Goal: Task Accomplishment & Management: Manage account settings

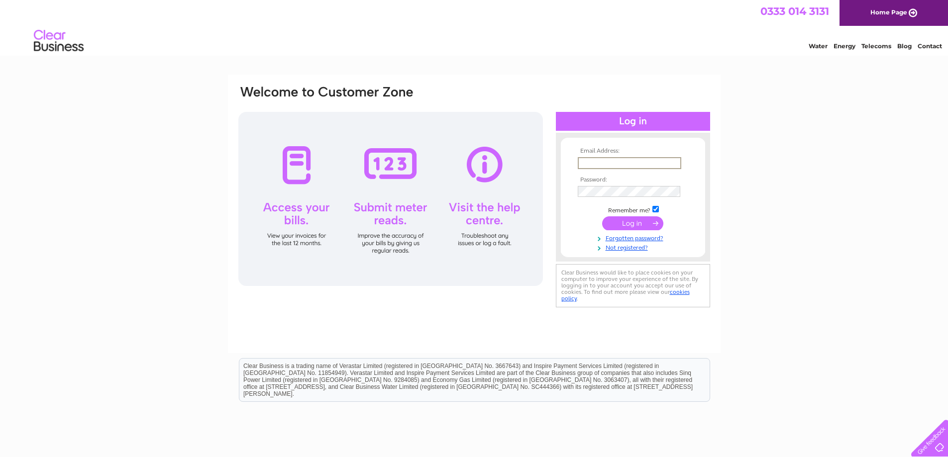
click at [598, 162] on input "text" at bounding box center [630, 163] width 104 height 12
type input "jordan671@btinternet.com"
drag, startPoint x: 672, startPoint y: 161, endPoint x: 570, endPoint y: 182, distance: 104.6
click at [570, 182] on form "Email Address: jordan671@btinternet.com Password:" at bounding box center [633, 200] width 144 height 104
click at [633, 160] on input "text" at bounding box center [630, 163] width 104 height 12
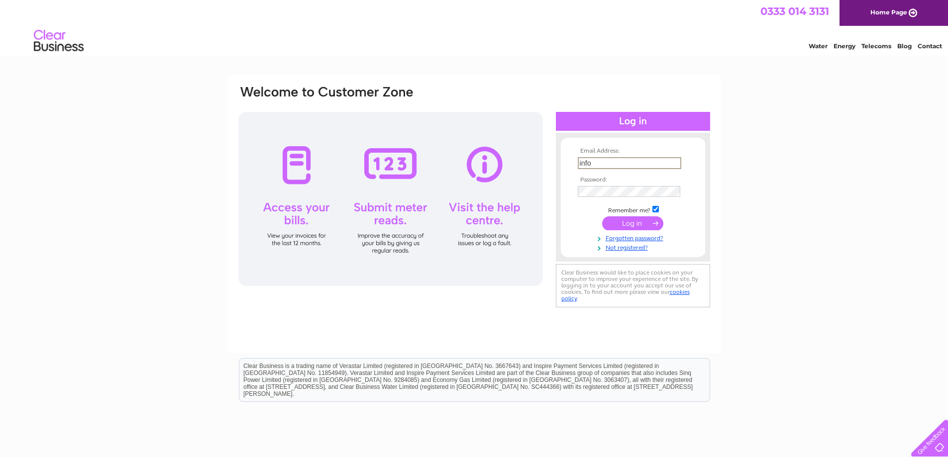
type input "info@firebrickbakery.co.uk"
click at [627, 226] on input "submit" at bounding box center [632, 223] width 61 height 14
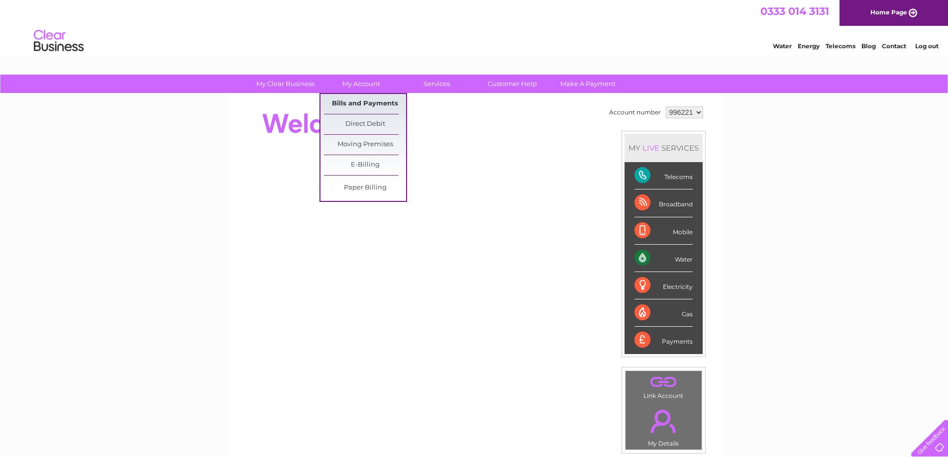
click at [356, 101] on link "Bills and Payments" at bounding box center [365, 104] width 82 height 20
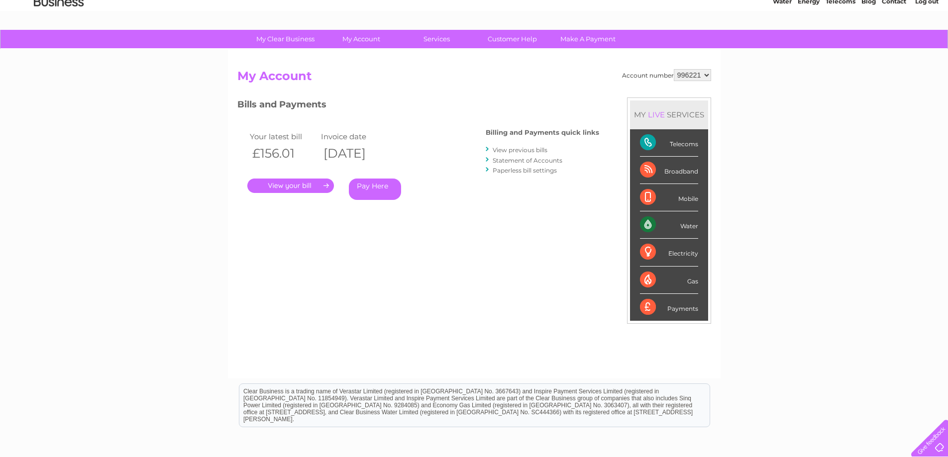
scroll to position [44, 0]
click at [309, 186] on link "." at bounding box center [290, 186] width 87 height 14
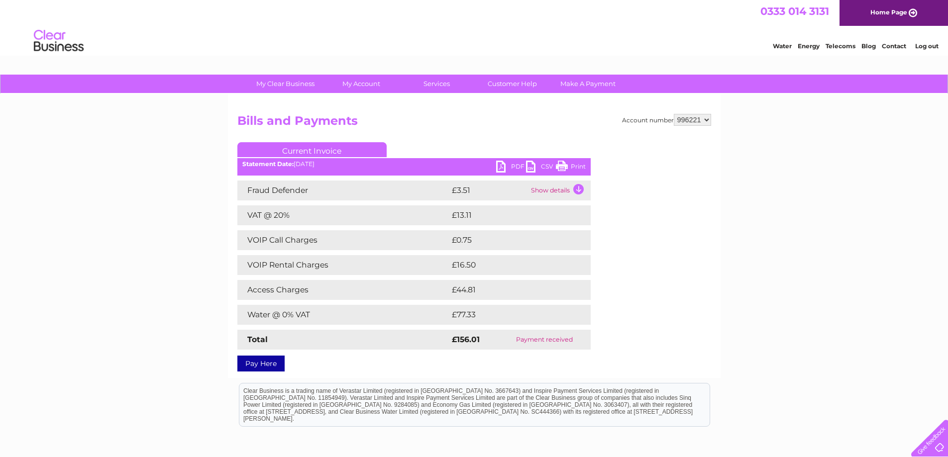
click at [580, 190] on td "Show details" at bounding box center [559, 191] width 62 height 20
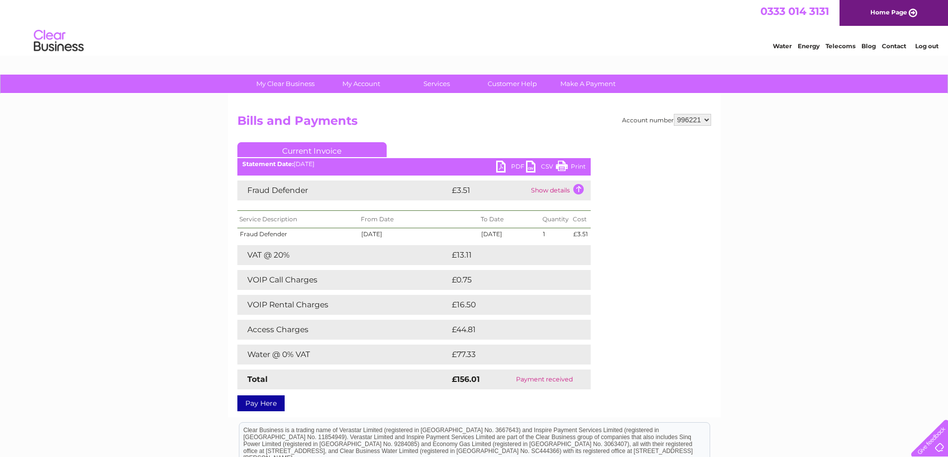
drag, startPoint x: 572, startPoint y: 162, endPoint x: 729, endPoint y: 390, distance: 276.2
click at [572, 162] on link "Print" at bounding box center [571, 168] width 30 height 14
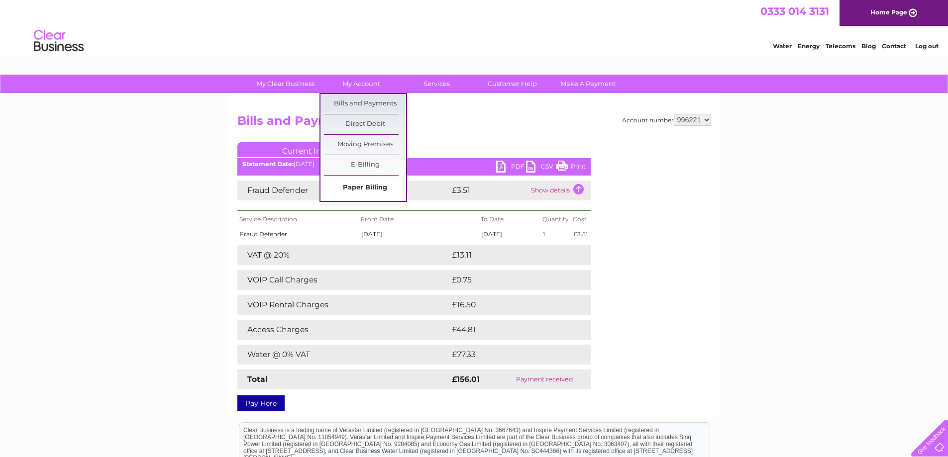
click at [344, 186] on link "Paper Billing" at bounding box center [365, 188] width 82 height 20
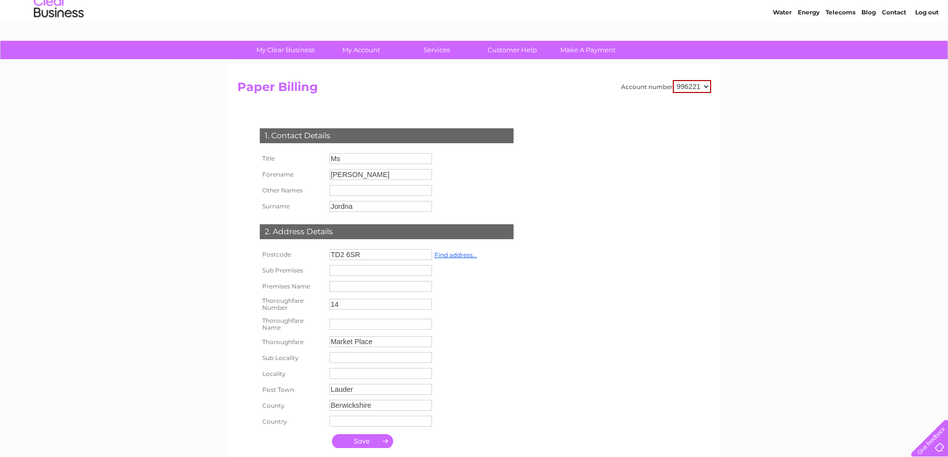
scroll to position [100, 0]
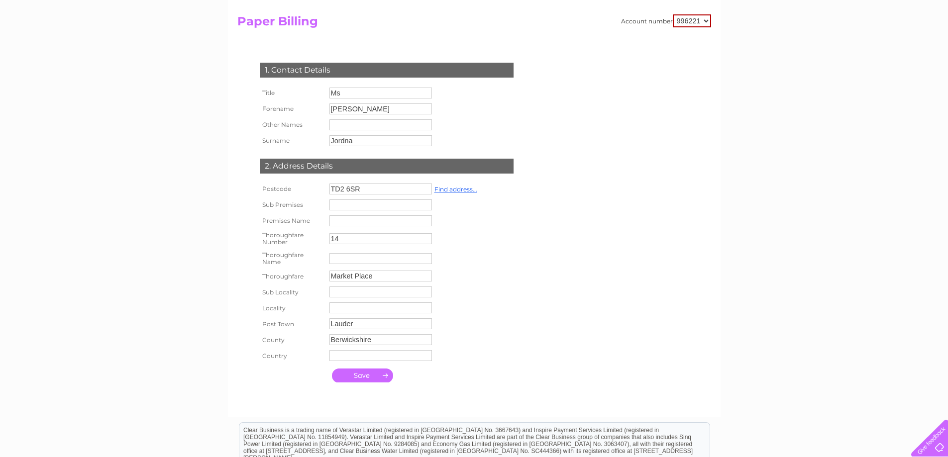
click at [367, 379] on input "submit" at bounding box center [362, 376] width 61 height 14
type input "Firebrick Bakery"
click at [381, 378] on input "submit" at bounding box center [362, 376] width 61 height 14
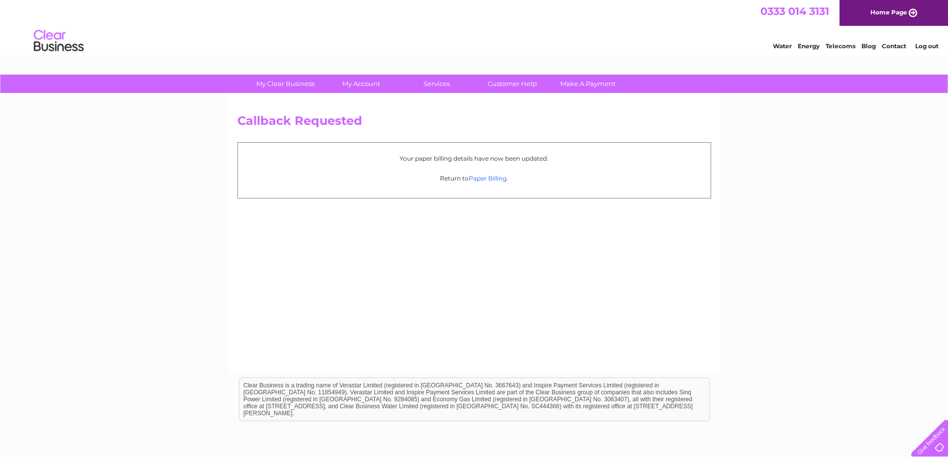
click at [498, 177] on link "Paper Billing" at bounding box center [488, 178] width 38 height 7
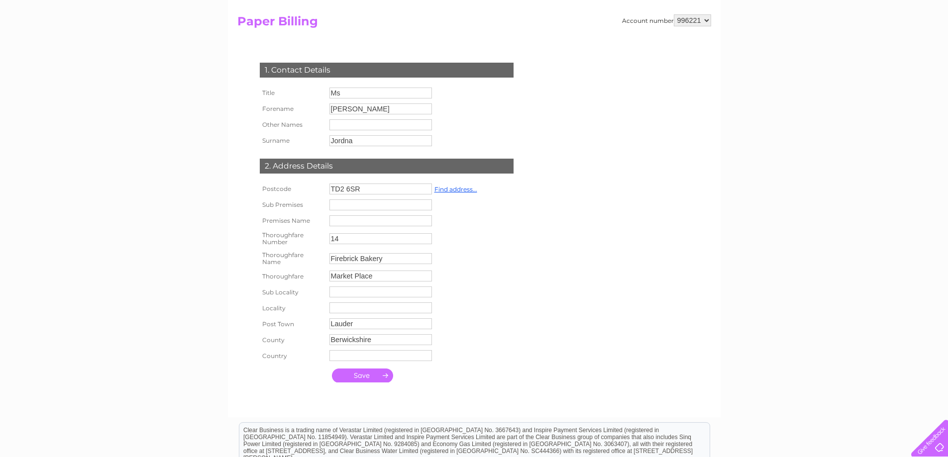
scroll to position [149, 0]
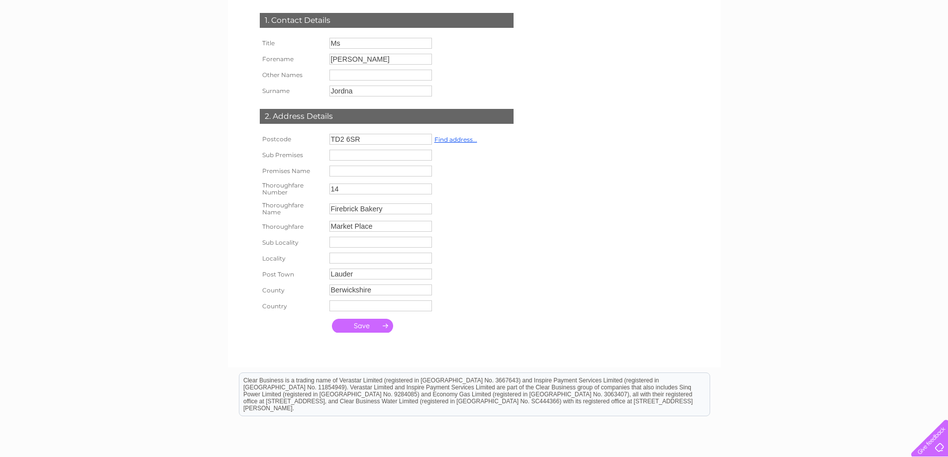
click at [373, 326] on input "submit" at bounding box center [362, 326] width 61 height 14
